Goal: Transaction & Acquisition: Purchase product/service

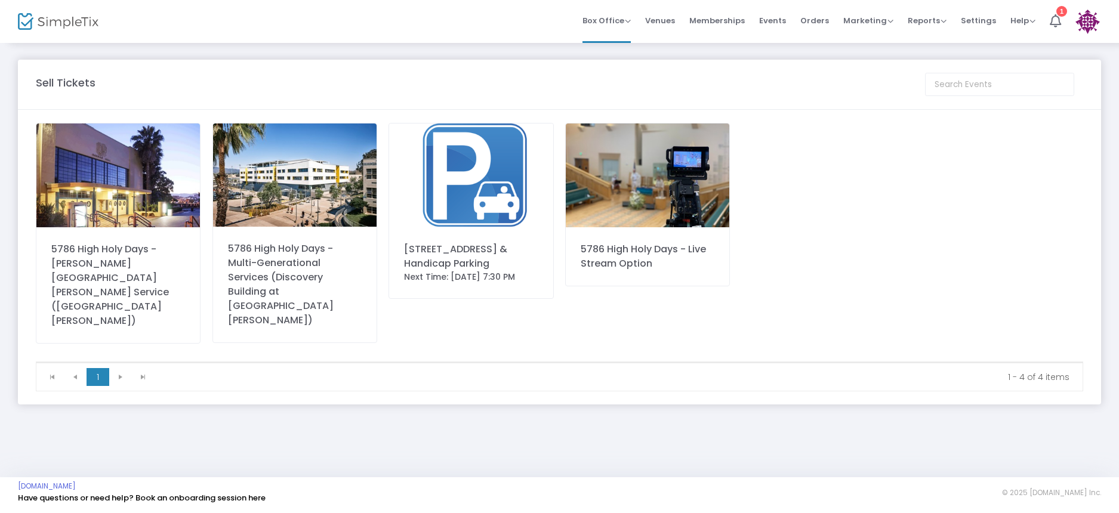
click at [646, 186] on img at bounding box center [647, 176] width 163 height 104
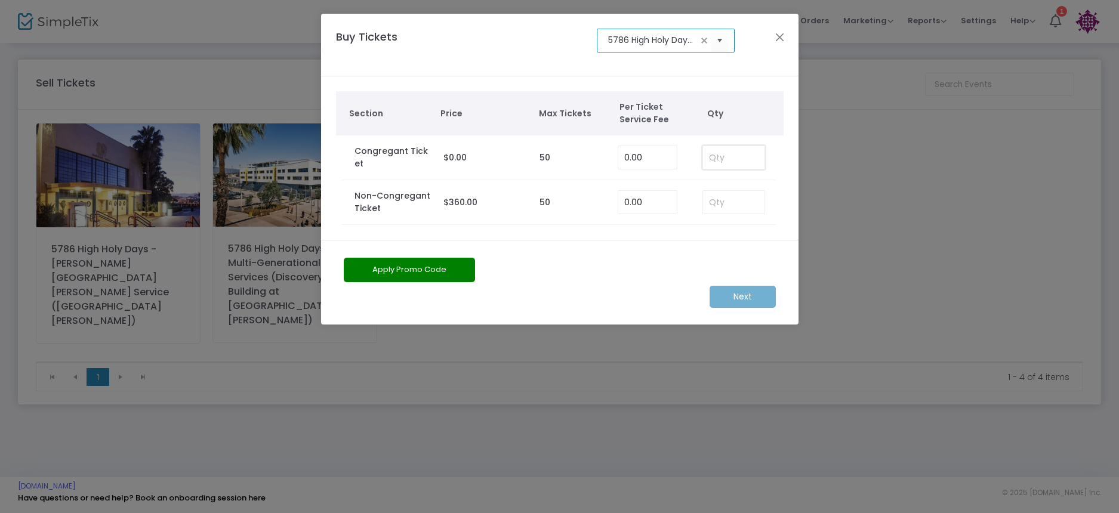
click at [708, 159] on input at bounding box center [734, 157] width 62 height 23
type input "2"
click at [735, 294] on m-button "Next" at bounding box center [742, 297] width 66 height 22
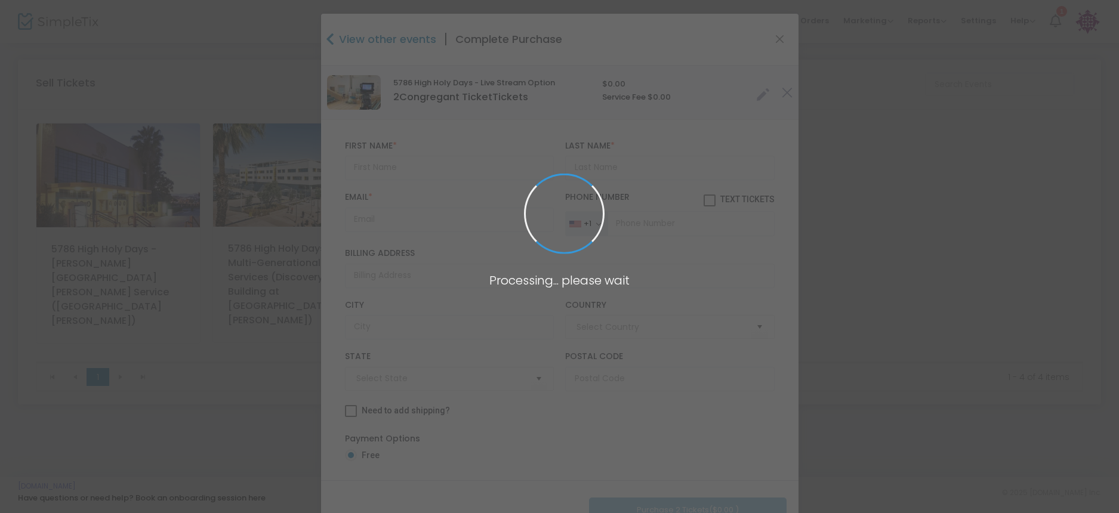
type input "[GEOGRAPHIC_DATA]"
type input "[US_STATE]"
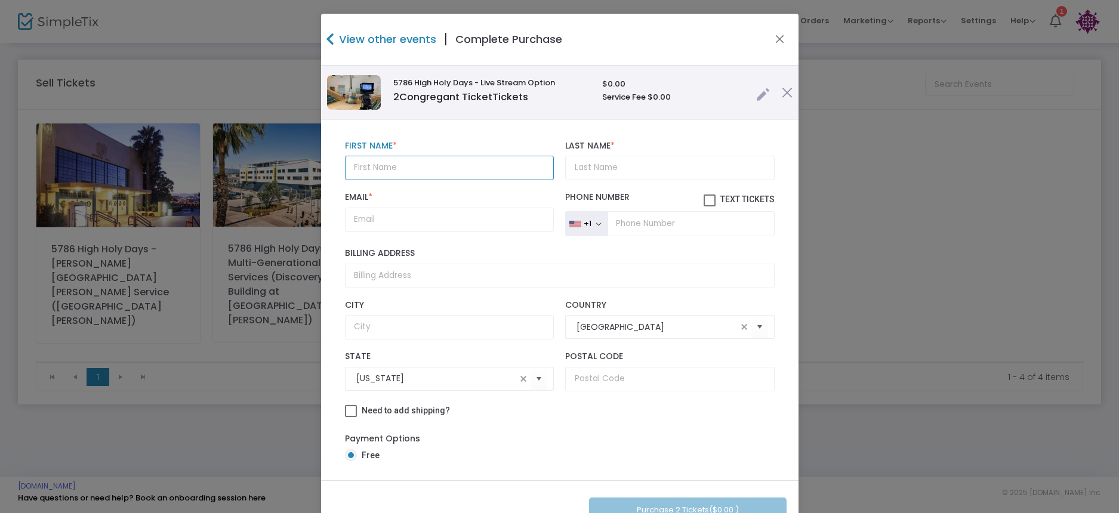
click at [396, 173] on input "text" at bounding box center [449, 168] width 209 height 24
type input "[PERSON_NAME]"
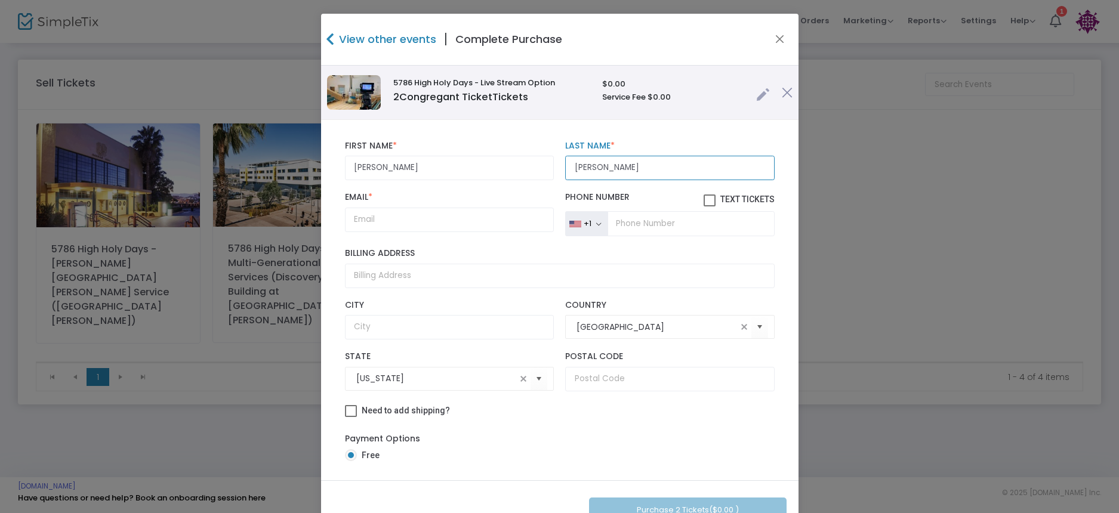
type input "[PERSON_NAME]"
click at [382, 214] on input "Email *" at bounding box center [449, 220] width 209 height 24
paste input "[PERSON_NAME][EMAIL_ADDRESS][DOMAIN_NAME]"
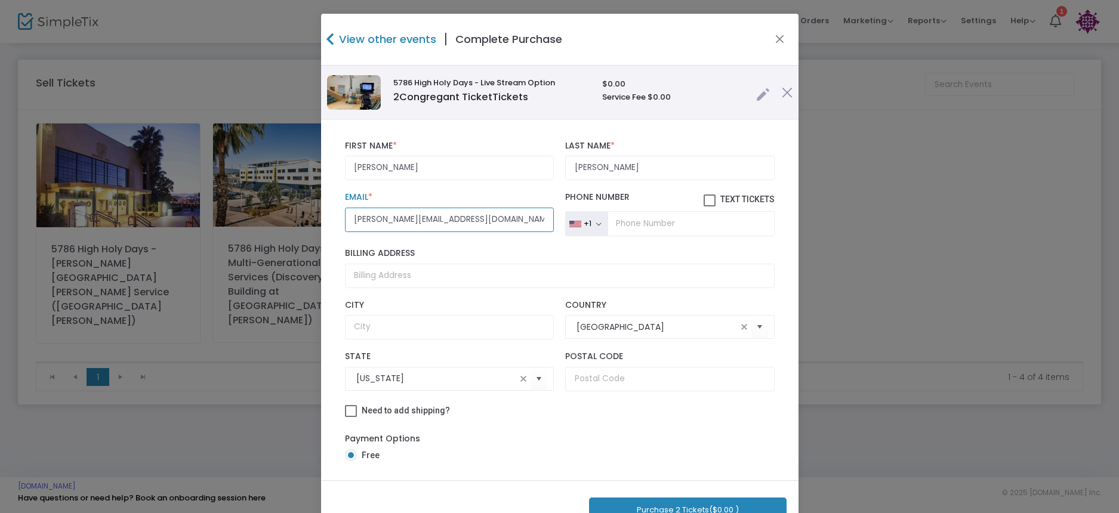
type input "[PERSON_NAME][EMAIL_ADDRESS][DOMAIN_NAME]"
click at [671, 224] on input "tel" at bounding box center [690, 223] width 166 height 25
paste input "[PHONE_NUMBER]"
type input "[PHONE_NUMBER]"
click at [703, 199] on span at bounding box center [709, 201] width 12 height 12
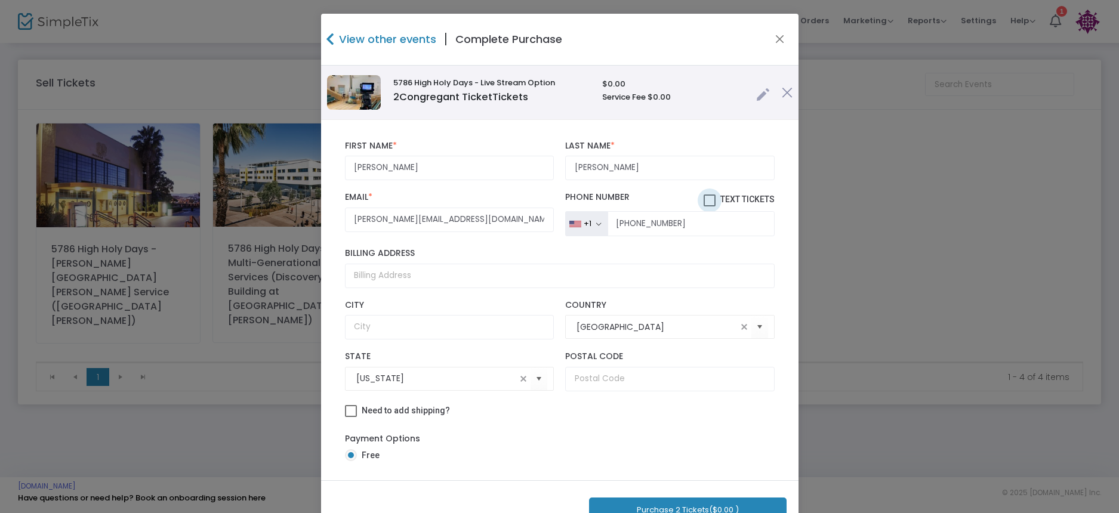
click at [709, 206] on input "Text Tickets" at bounding box center [709, 206] width 1 height 1
checkbox input "true"
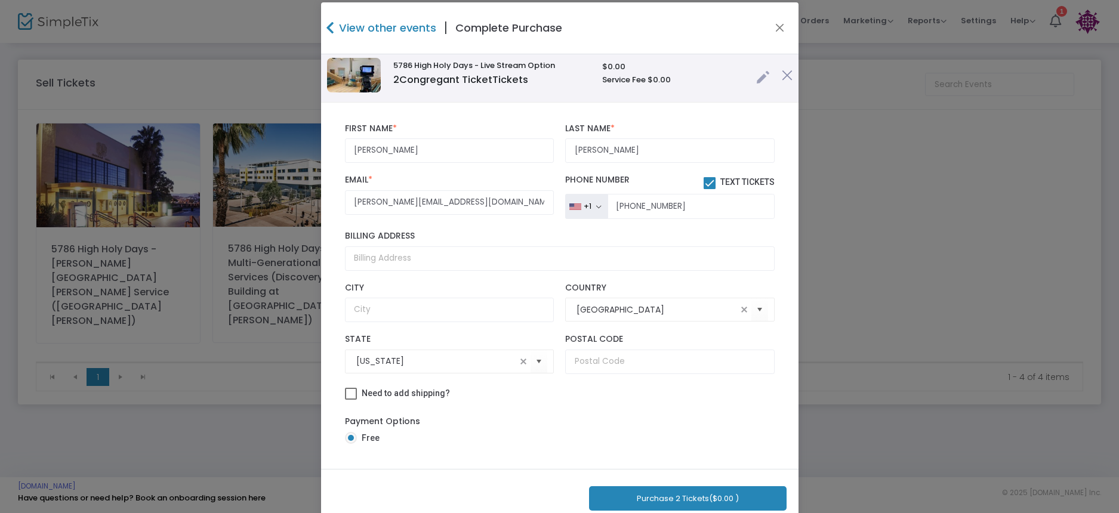
scroll to position [12, 0]
click at [631, 501] on button "Purchase 2 Tickets ($0.00 )" at bounding box center [687, 498] width 197 height 24
